Goal: Transaction & Acquisition: Purchase product/service

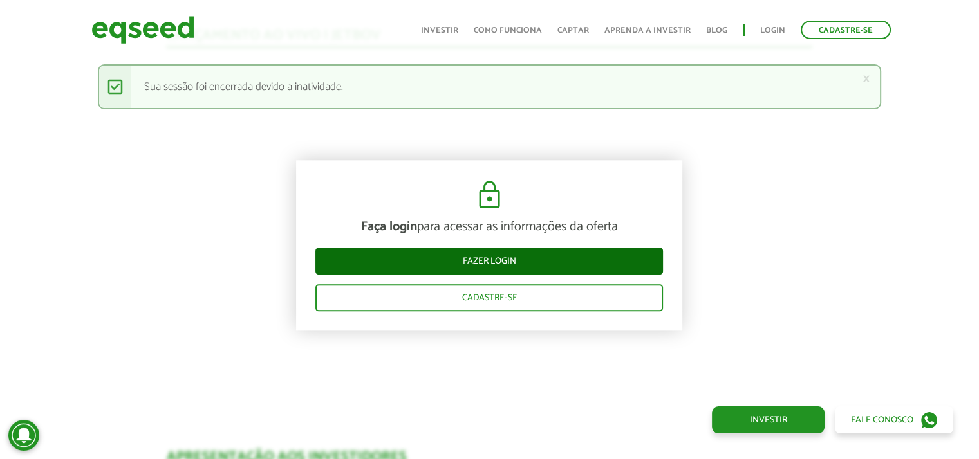
scroll to position [1353, 0]
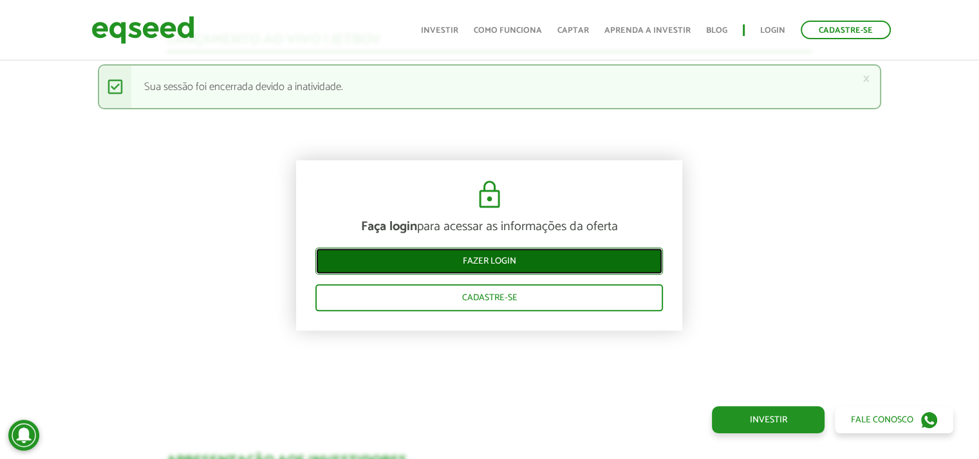
click at [489, 250] on link "Fazer login" at bounding box center [488, 261] width 347 height 27
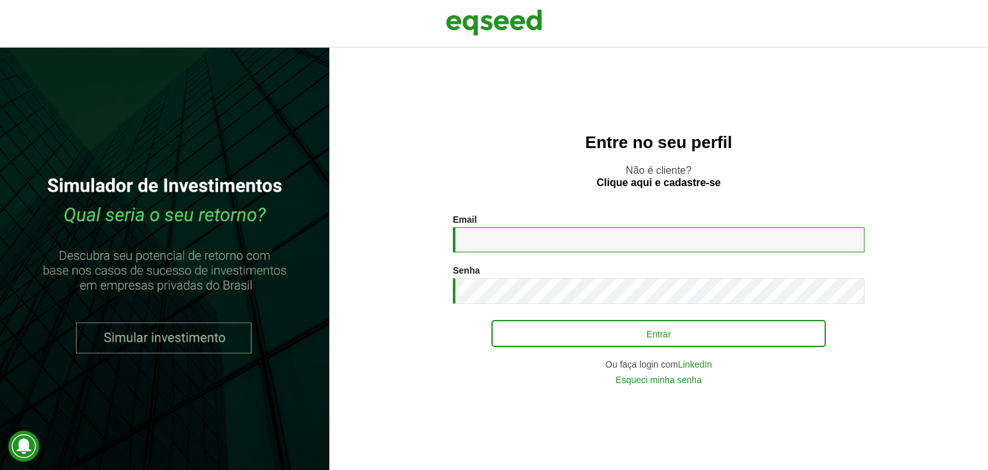
type input "**********"
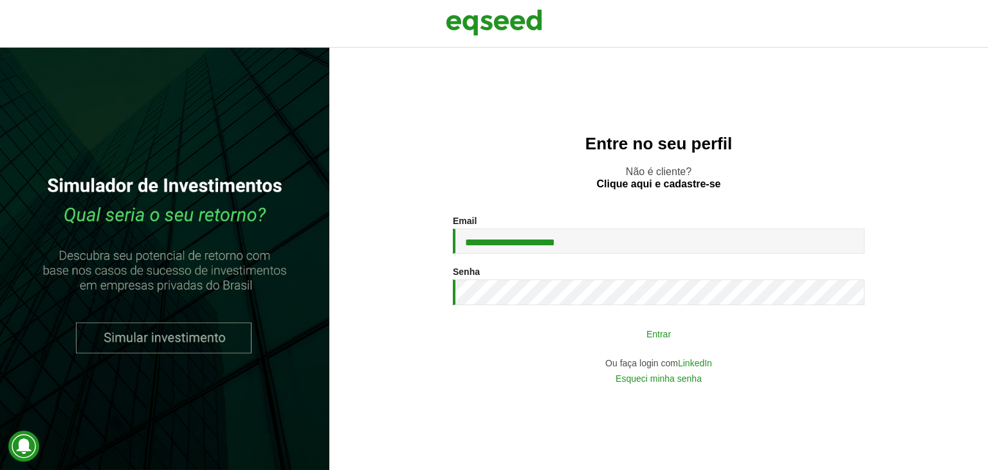
click at [667, 336] on button "Entrar" at bounding box center [659, 333] width 335 height 24
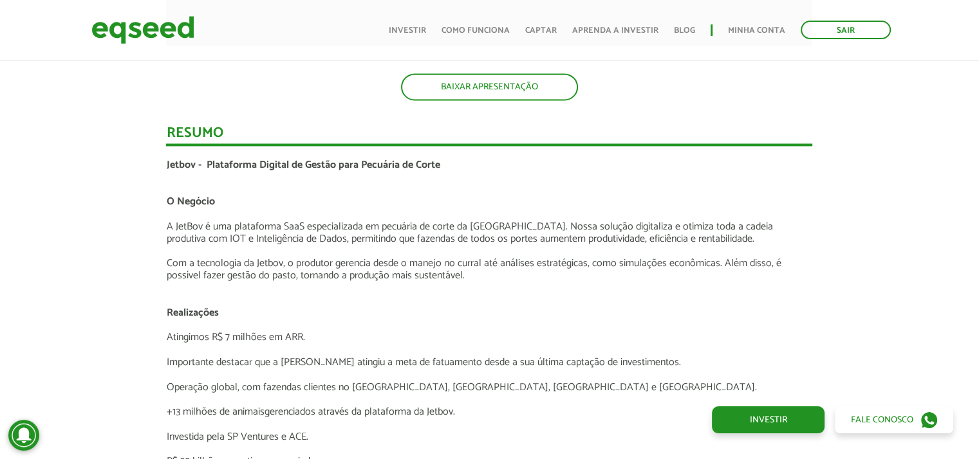
scroll to position [2062, 0]
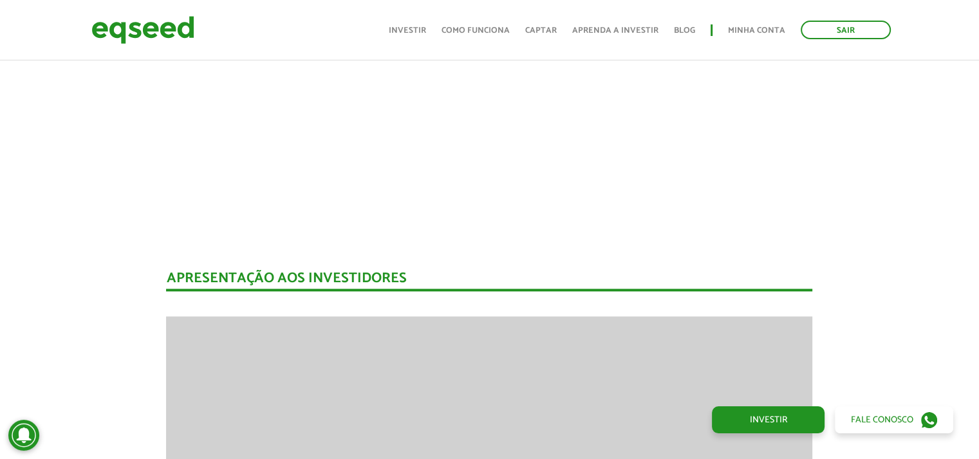
scroll to position [2059, 0]
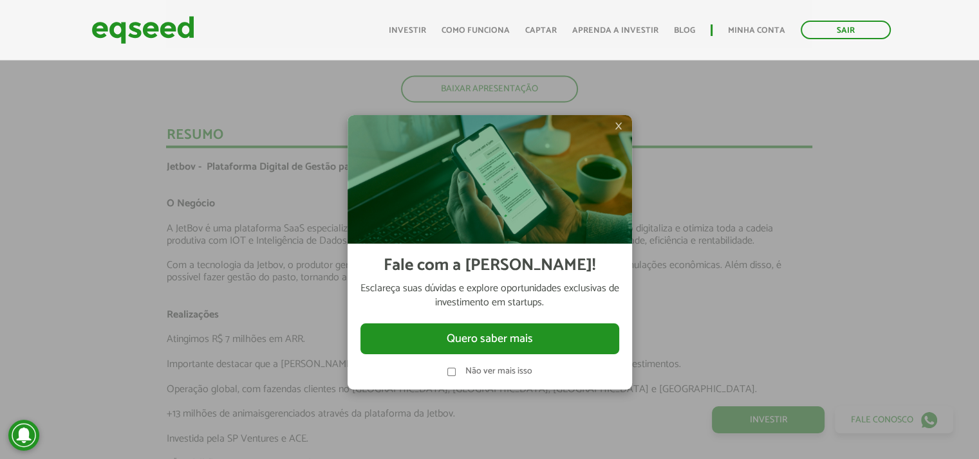
click at [615, 124] on span "×" at bounding box center [619, 125] width 8 height 15
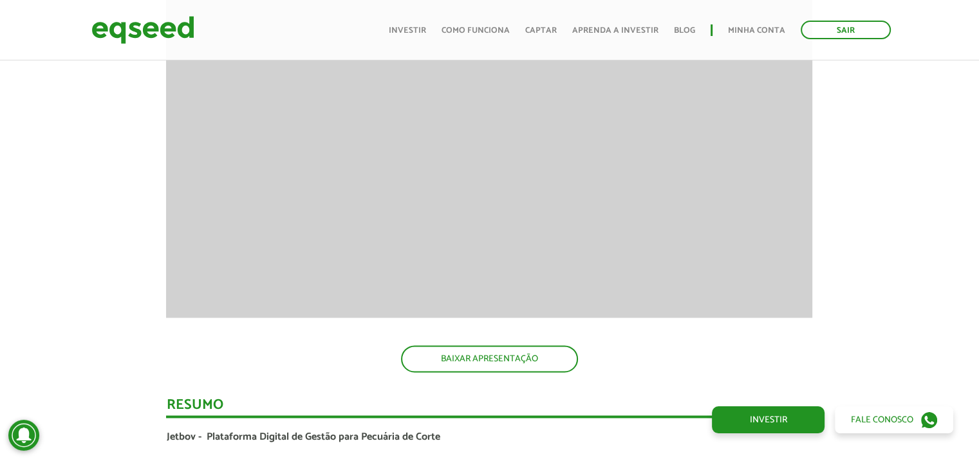
scroll to position [1830, 0]
